Goal: Task Accomplishment & Management: Use online tool/utility

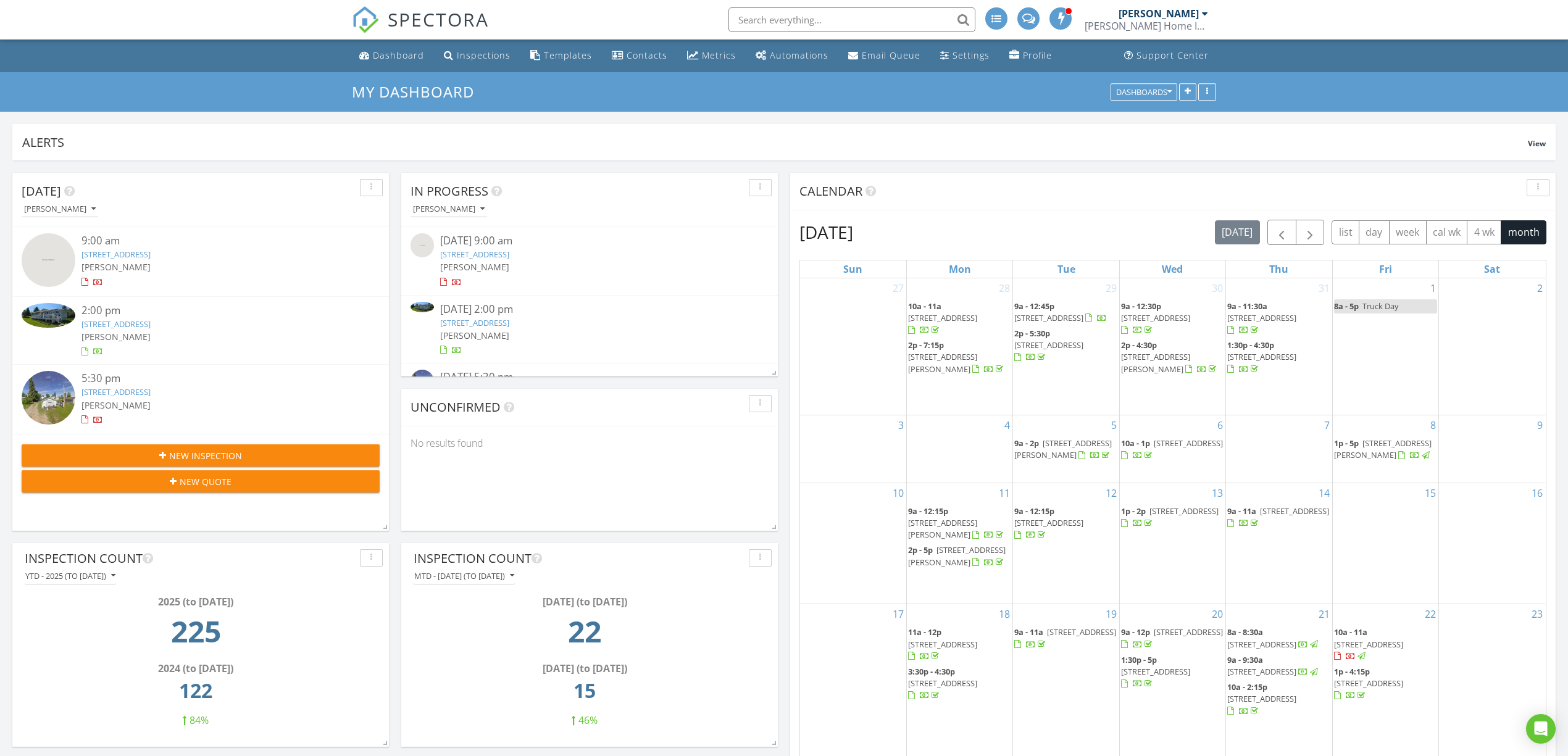
scroll to position [1304, 1593]
click at [475, 59] on div "Inspections" at bounding box center [484, 55] width 54 height 12
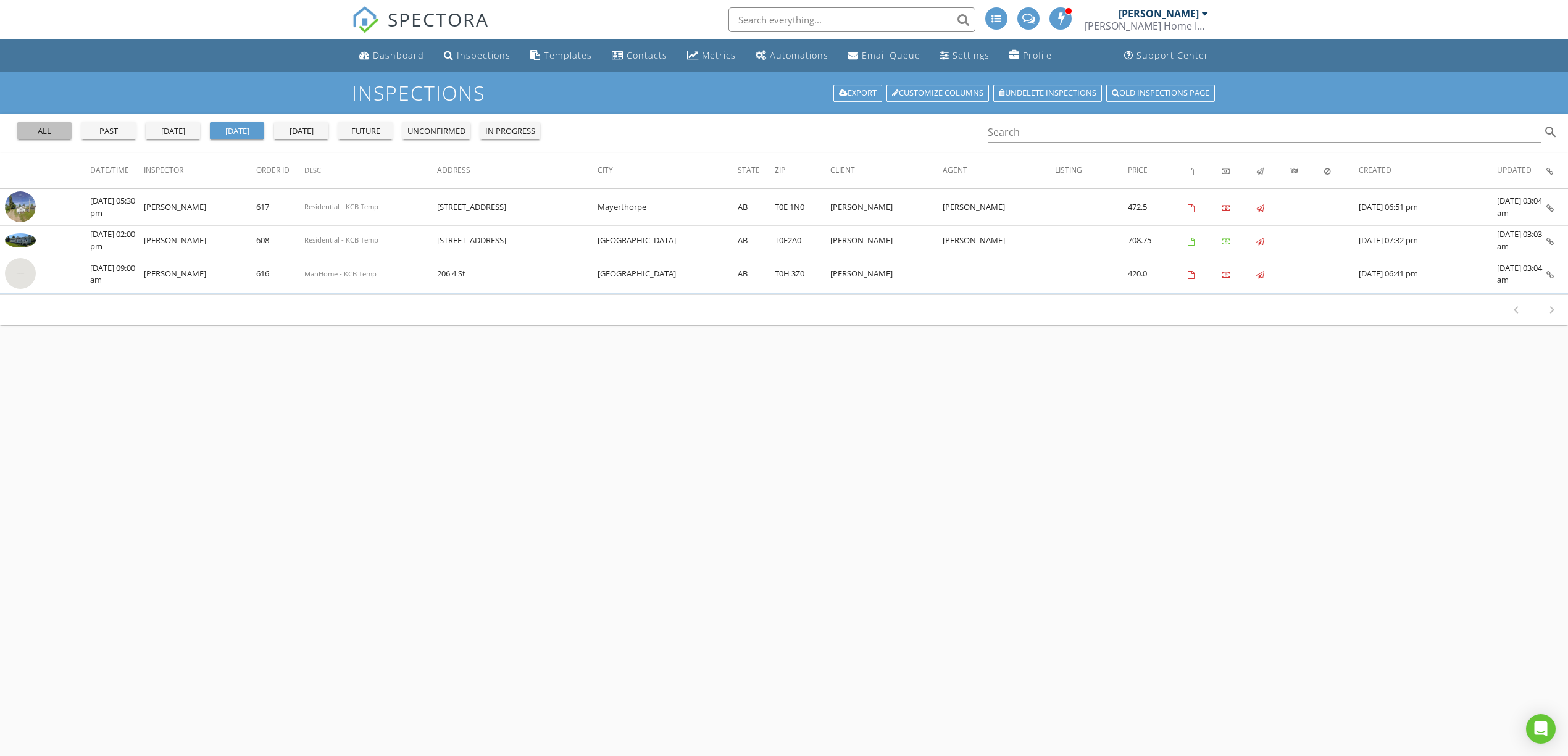
click at [67, 132] on div "all" at bounding box center [44, 132] width 44 height 13
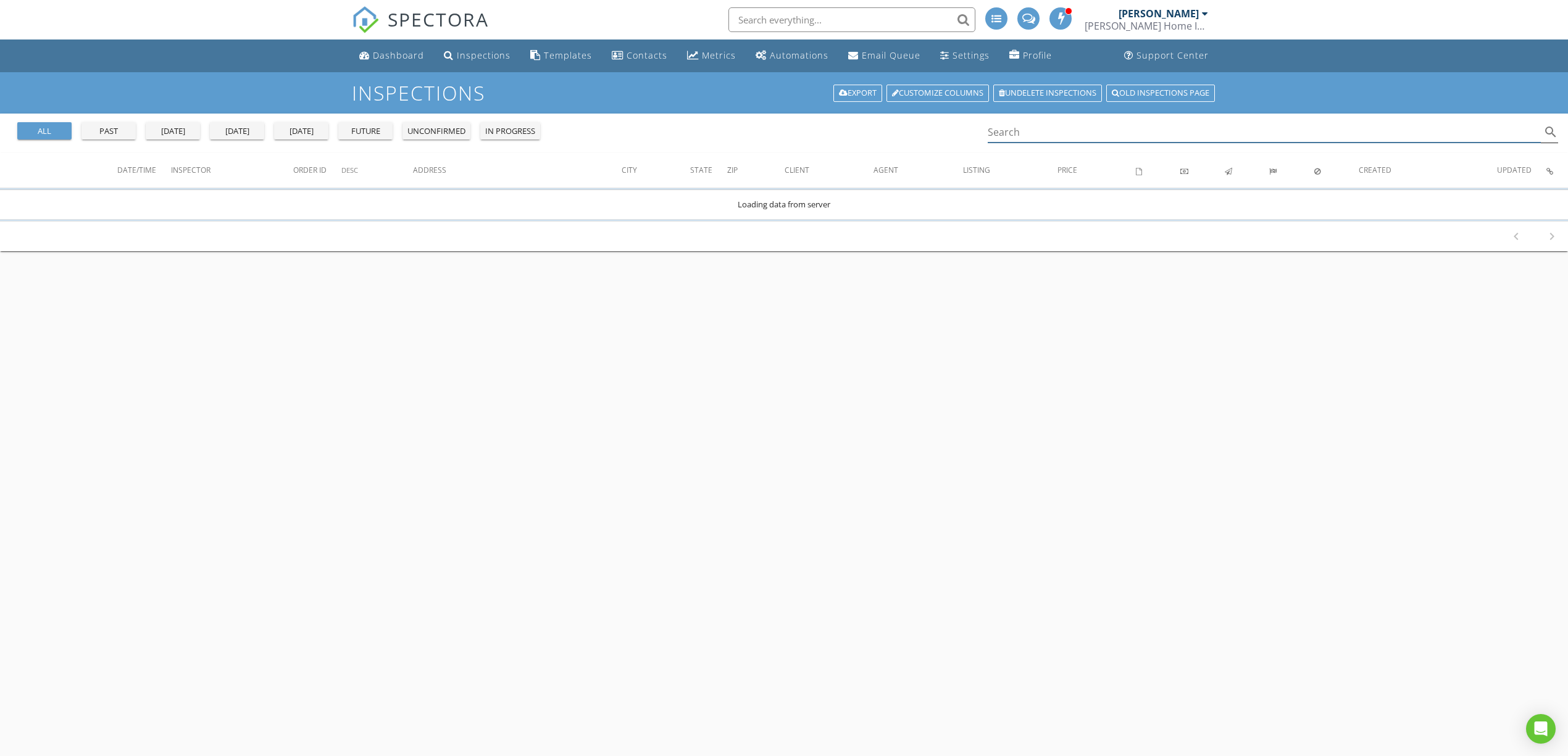
click at [1037, 131] on input "Search" at bounding box center [1264, 132] width 553 height 20
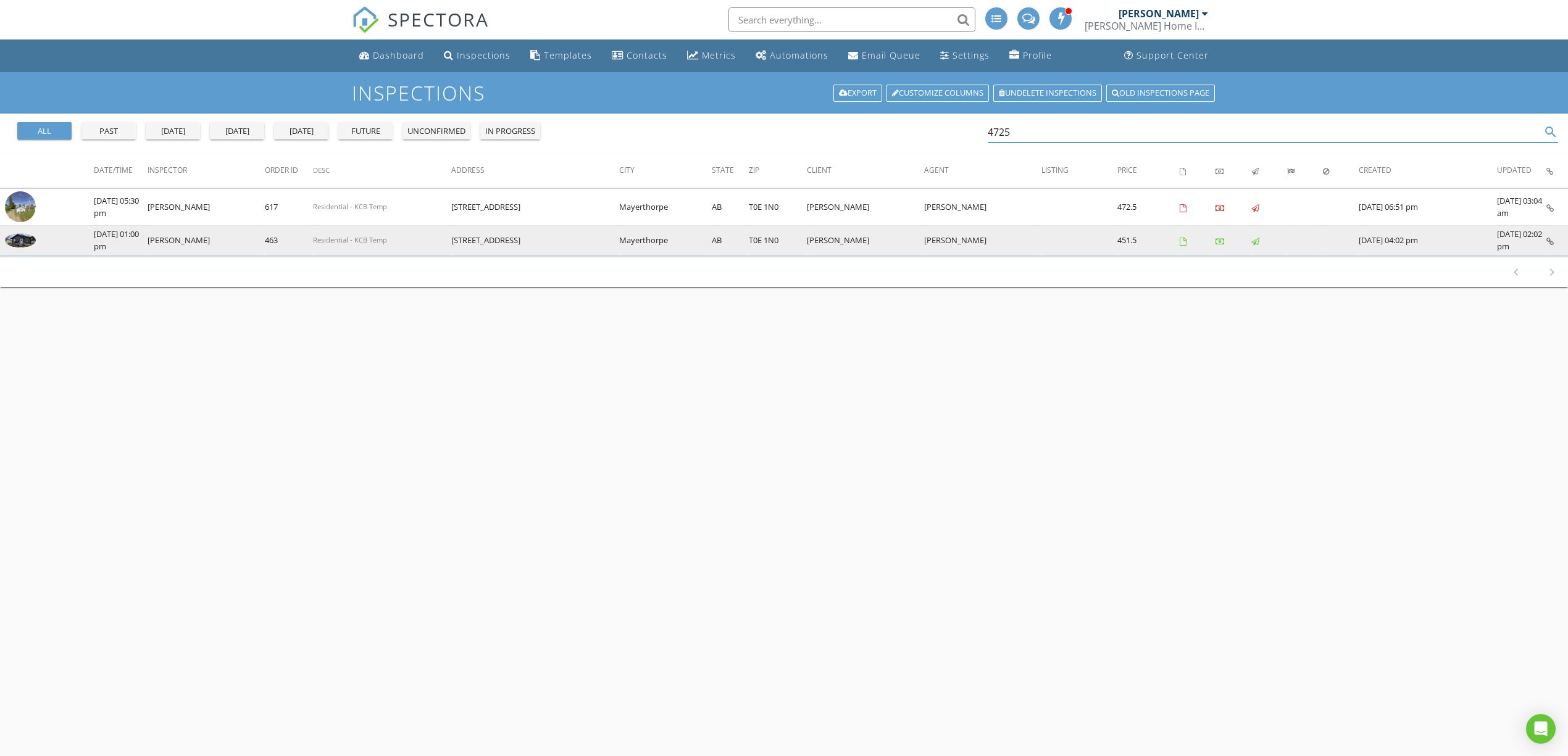
type input "4725"
click at [21, 244] on img at bounding box center [20, 240] width 31 height 14
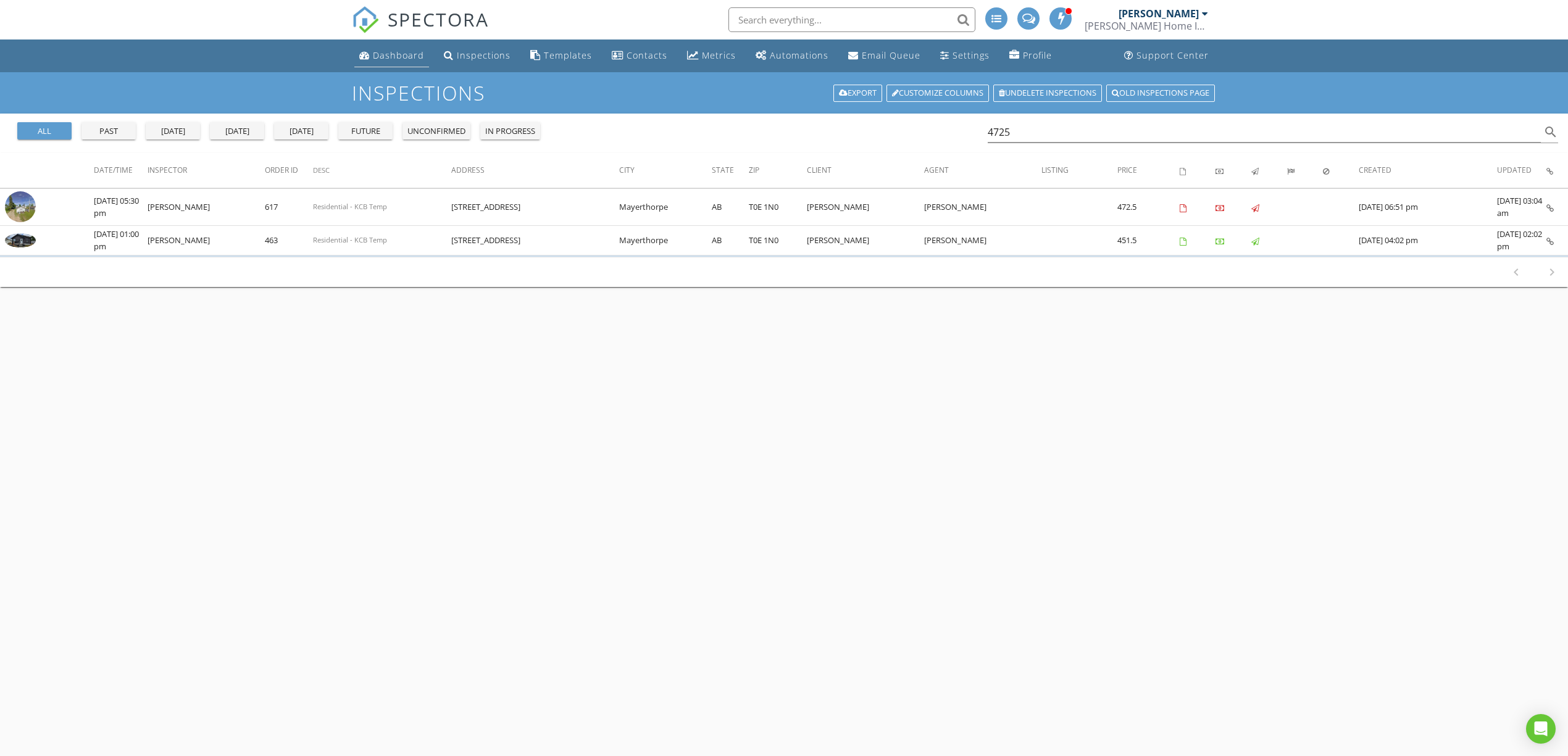
click at [391, 53] on div "Dashboard" at bounding box center [398, 55] width 51 height 12
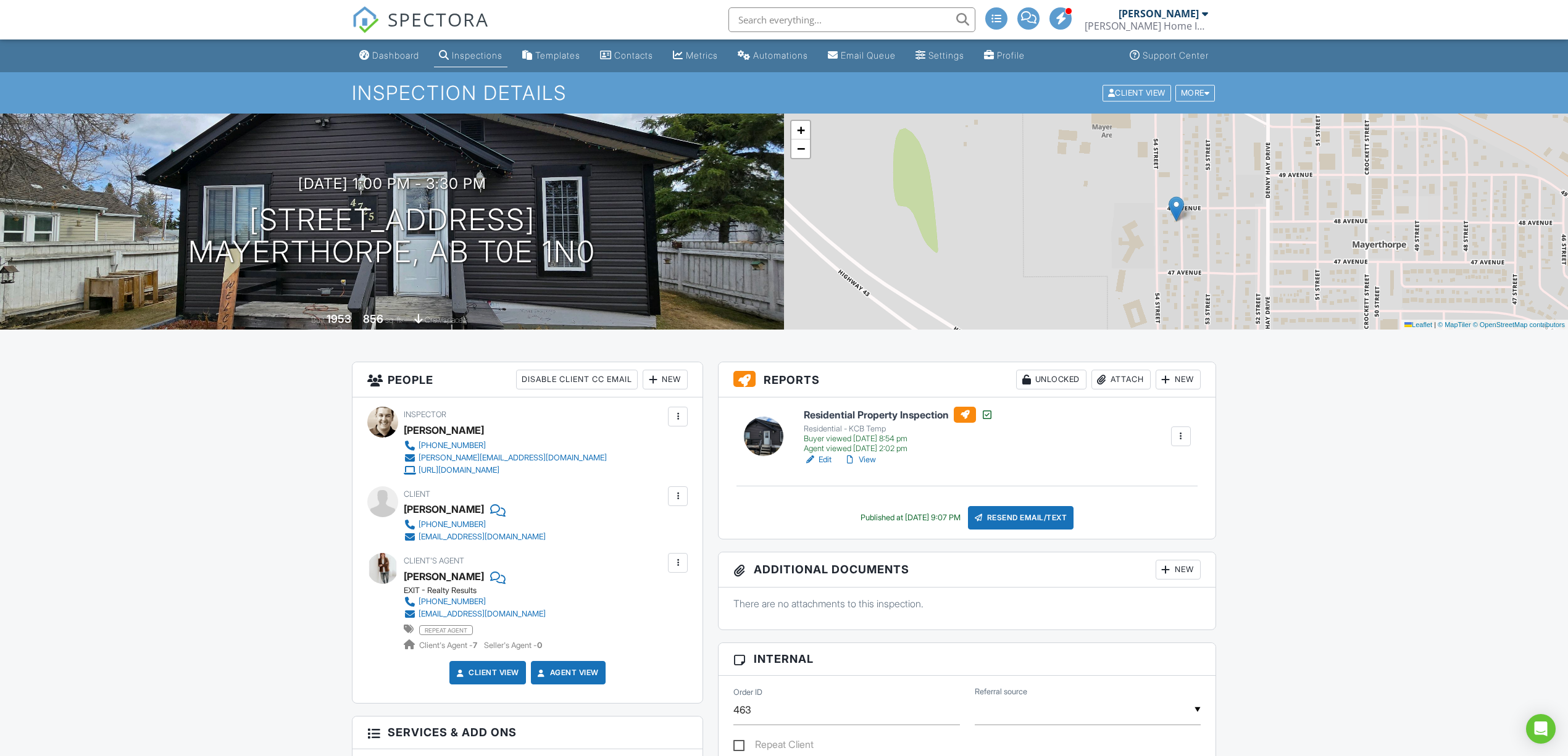
click at [1176, 434] on div at bounding box center [1181, 437] width 13 height 13
click at [1136, 463] on link "Copy" at bounding box center [1136, 460] width 101 height 13
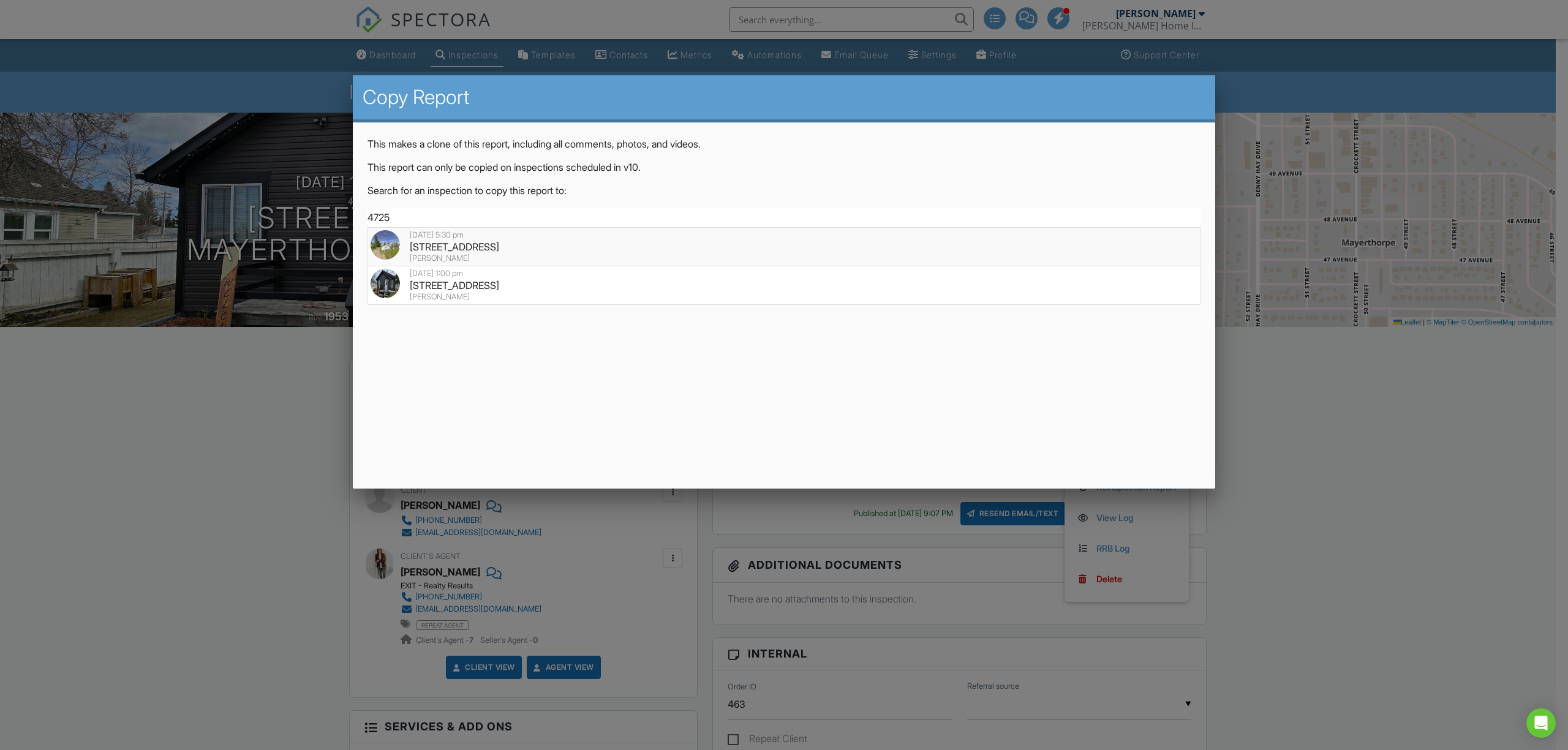
click at [579, 246] on div "4725 54 St, Mayerthorpe, AB T0E 1N0" at bounding box center [784, 246] width 827 height 13
type input "4725 54 St, Mayerthorpe, AB T0E 1N0"
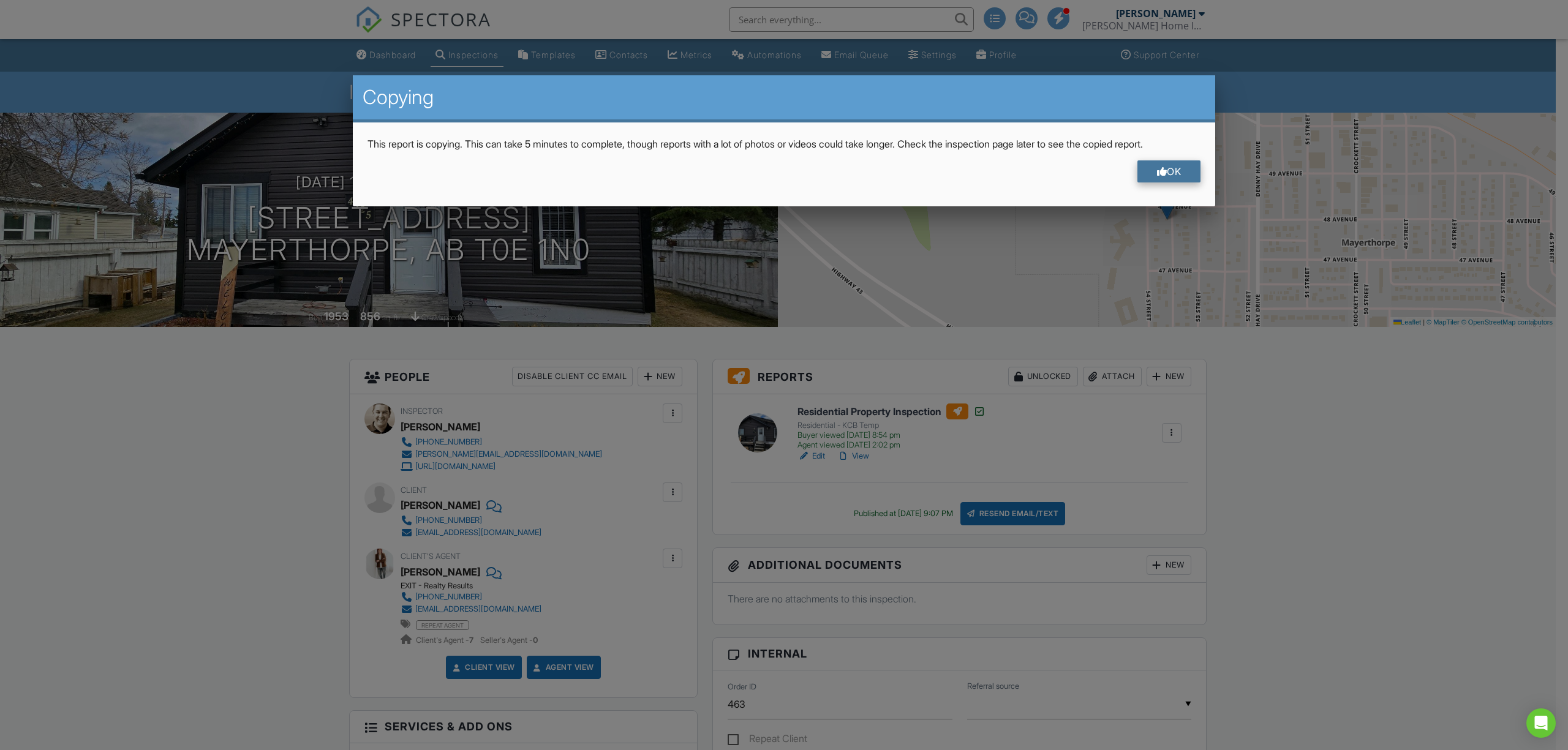
click at [1157, 167] on div at bounding box center [1161, 171] width 10 height 10
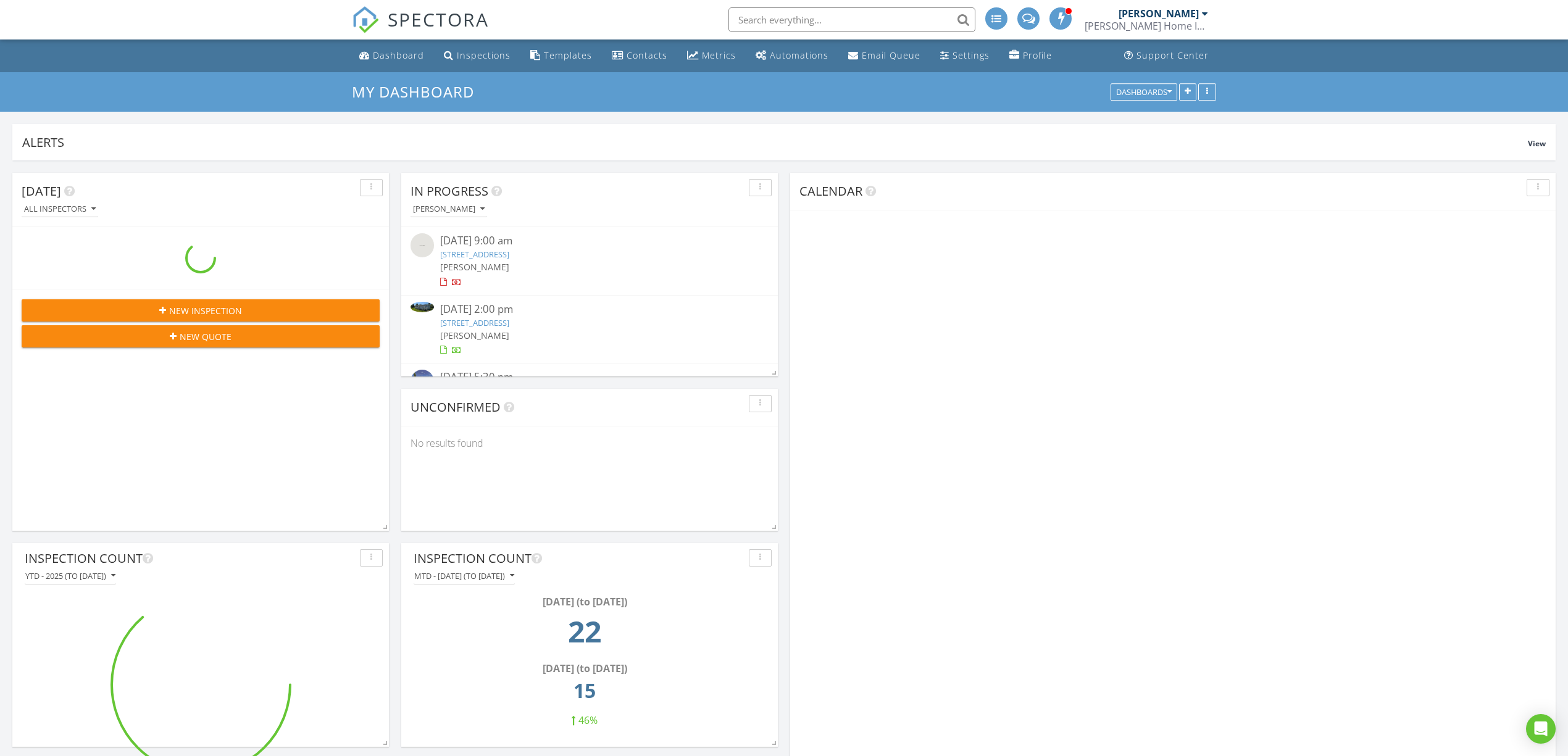
scroll to position [235, 376]
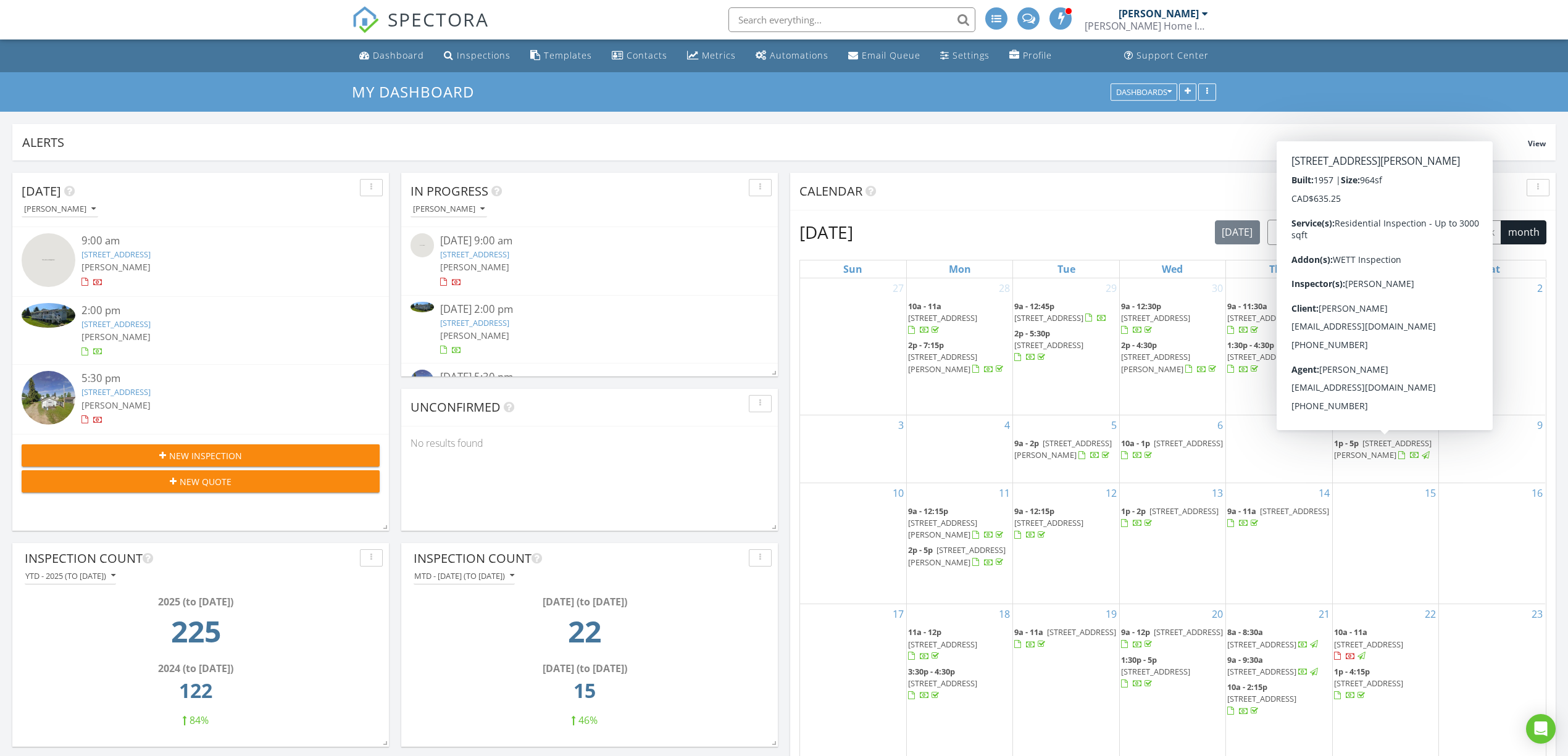
click at [151, 389] on link "4725 54 St, Mayerthorpe, AB T0E 1N0" at bounding box center [116, 392] width 69 height 11
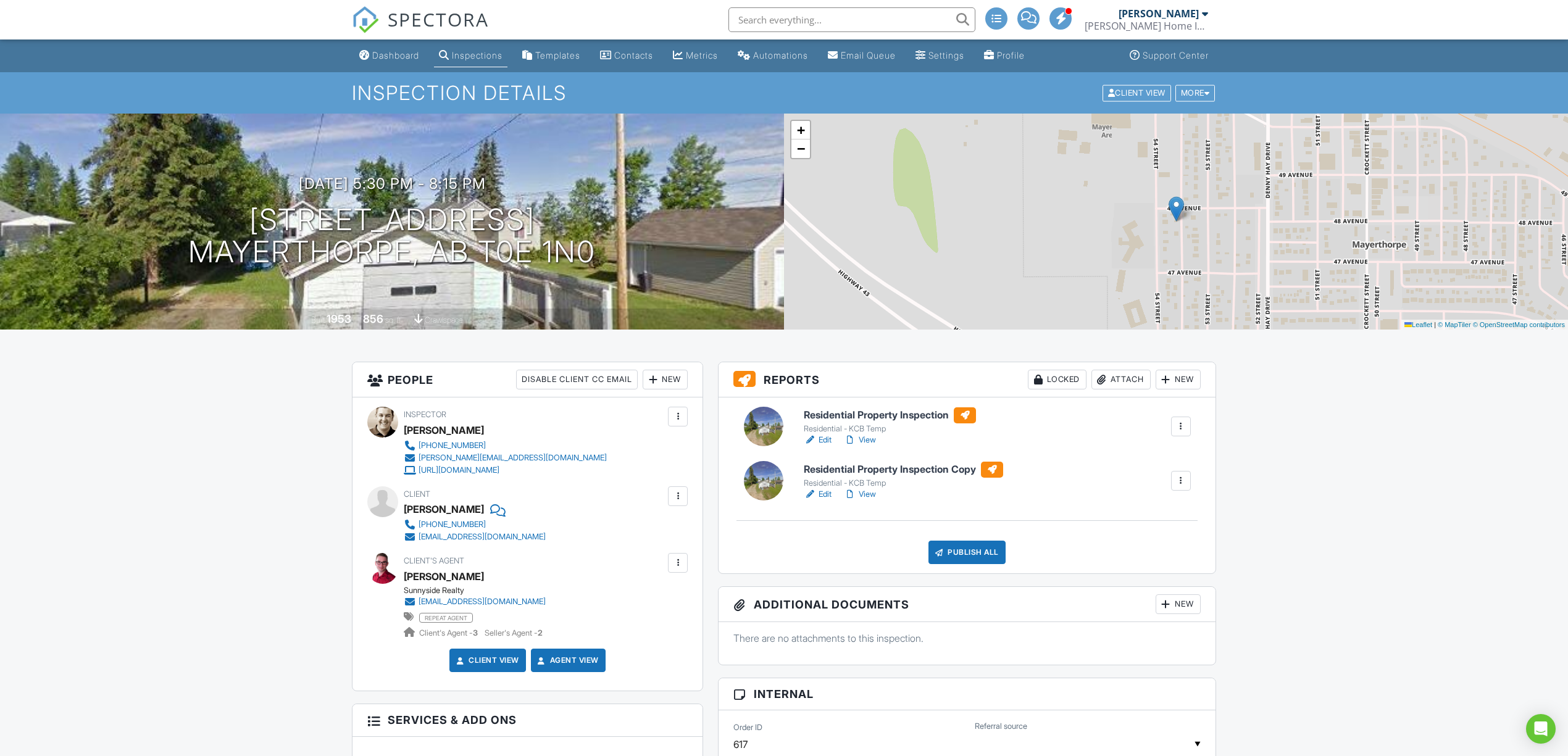
click at [827, 495] on link "Edit" at bounding box center [818, 494] width 28 height 13
